Goal: Navigation & Orientation: Find specific page/section

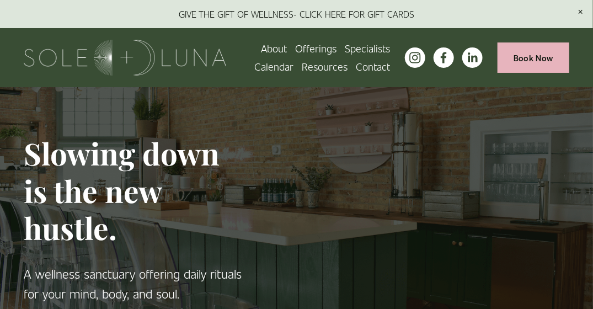
click at [279, 63] on link "Calendar" at bounding box center [273, 67] width 39 height 18
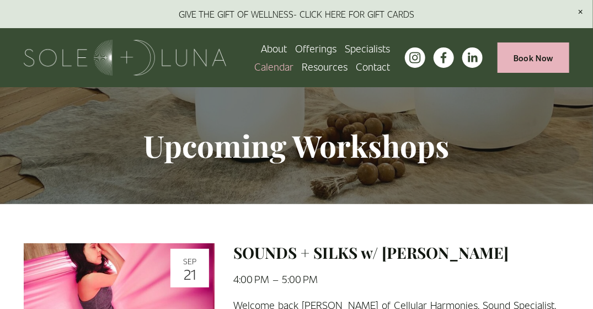
click at [0, 0] on span "Rituals" at bounding box center [0, 0] width 0 height 0
